Goal: Task Accomplishment & Management: Use online tool/utility

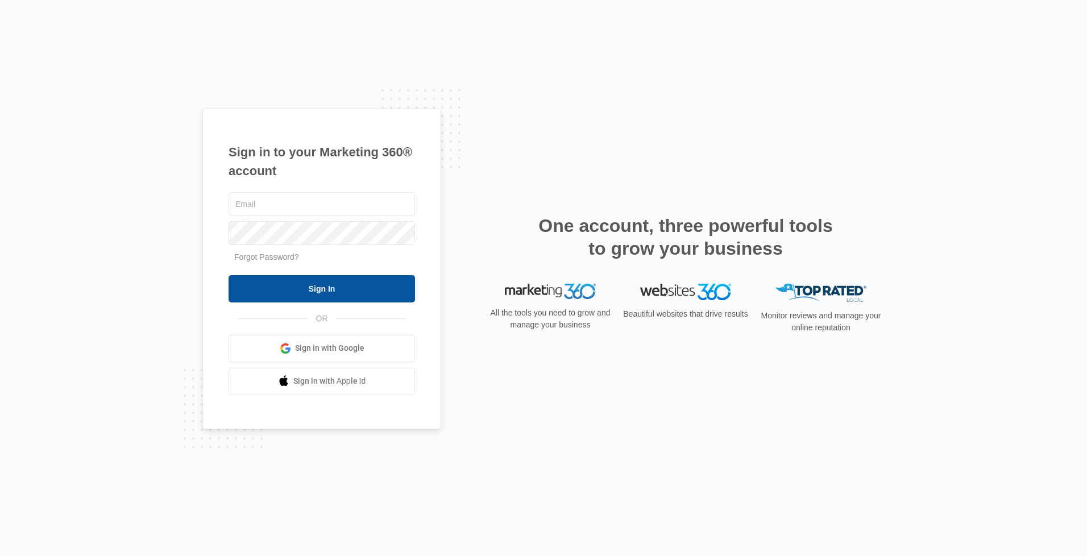
type input "[DOMAIN_NAME][EMAIL_ADDRESS][DOMAIN_NAME]"
click at [334, 292] on input "Sign In" at bounding box center [322, 288] width 187 height 27
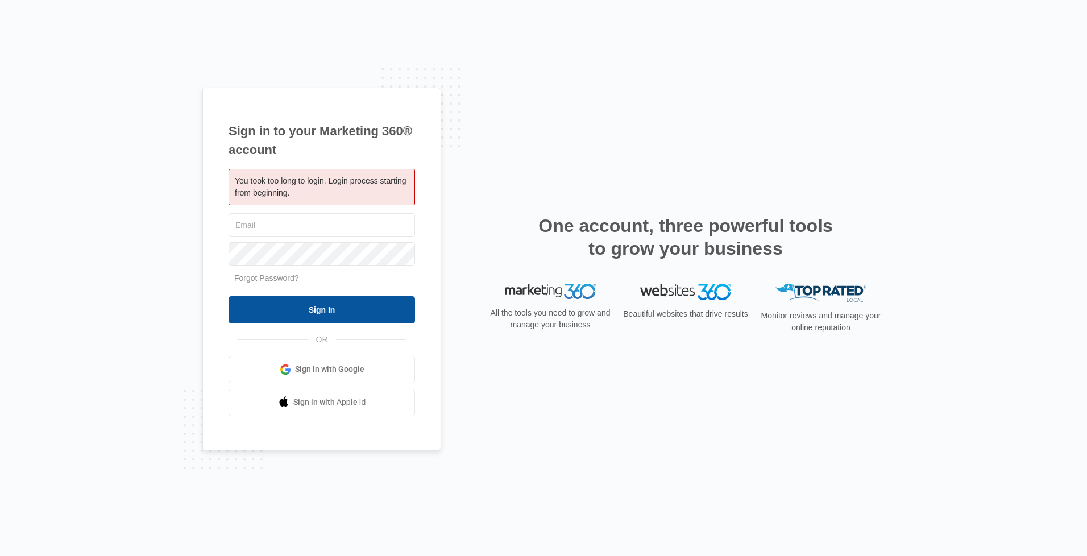
type input "[DOMAIN_NAME][EMAIL_ADDRESS][DOMAIN_NAME]"
click at [312, 303] on input "Sign In" at bounding box center [322, 309] width 187 height 27
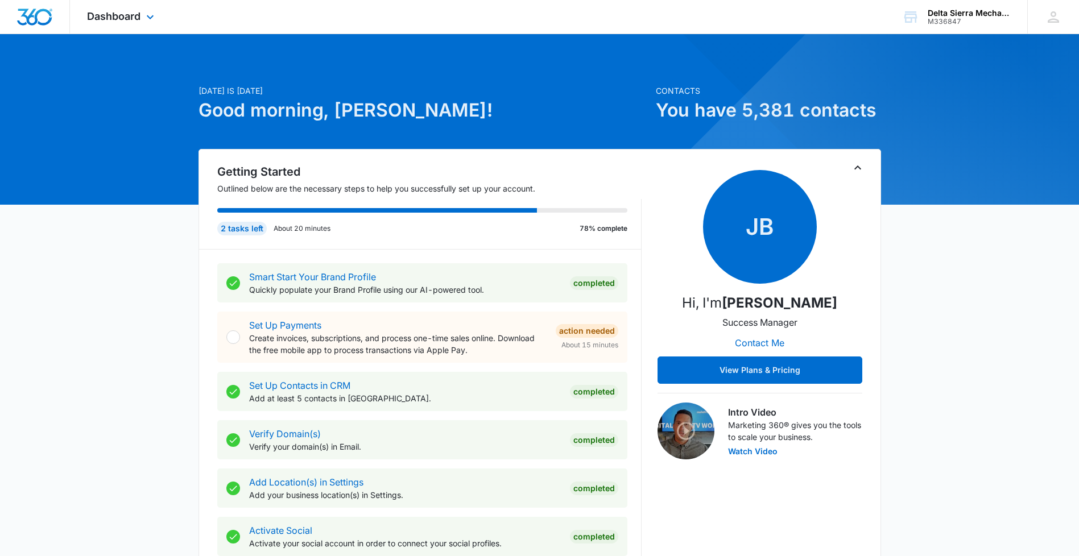
click at [147, 28] on div "Dashboard Apps Reputation Websites Forms CRM Email Social Payments POS Content …" at bounding box center [122, 17] width 104 height 34
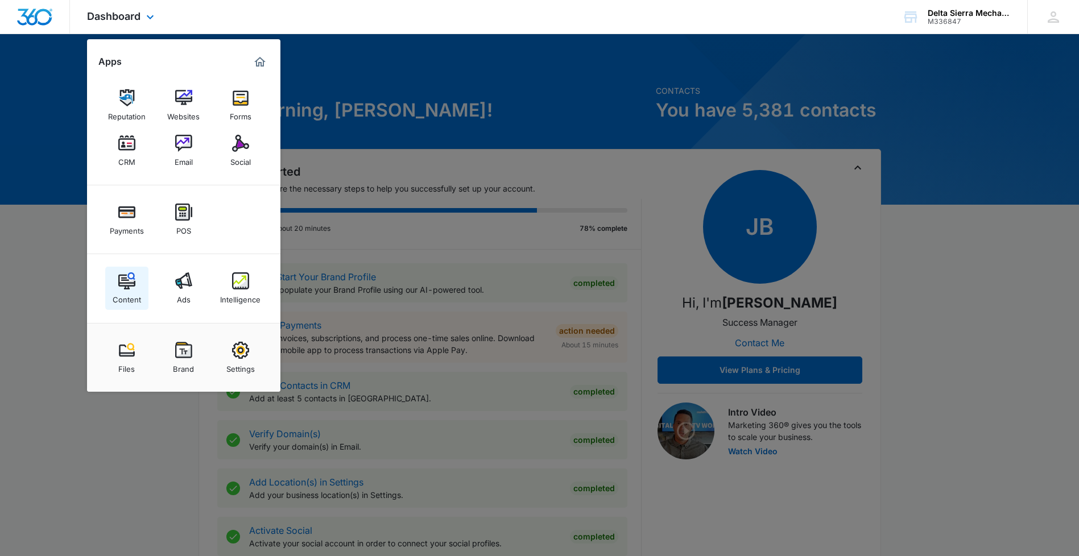
click at [138, 285] on link "Content" at bounding box center [126, 288] width 43 height 43
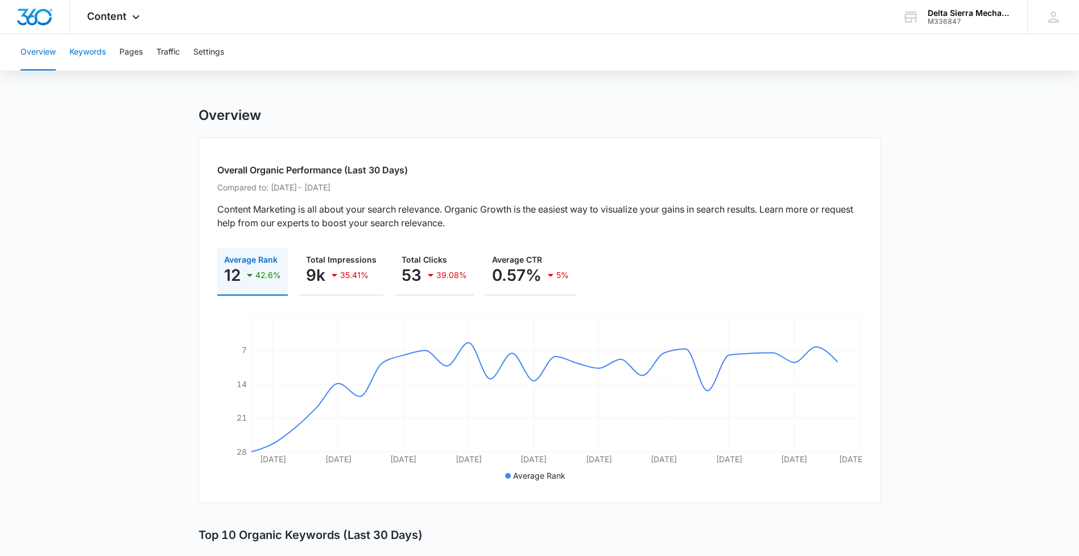
click at [82, 49] on button "Keywords" at bounding box center [87, 52] width 36 height 36
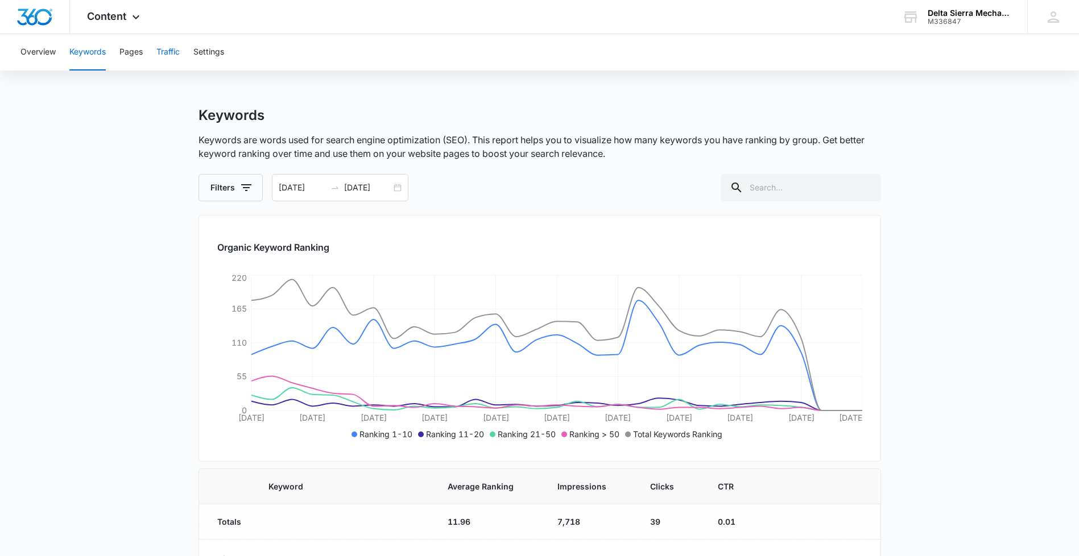
click at [164, 48] on button "Traffic" at bounding box center [167, 52] width 23 height 36
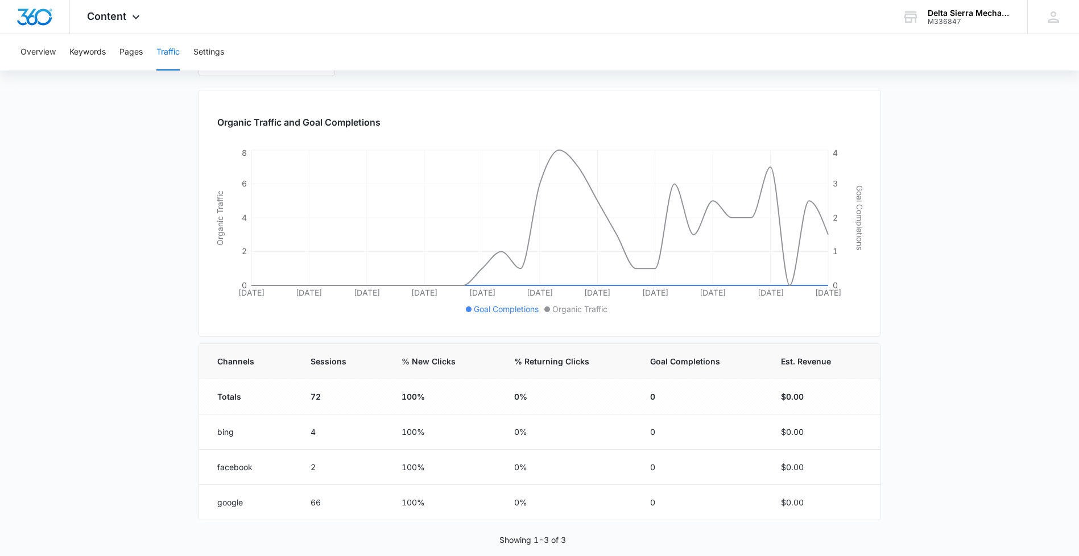
scroll to position [61, 0]
